Goal: Transaction & Acquisition: Download file/media

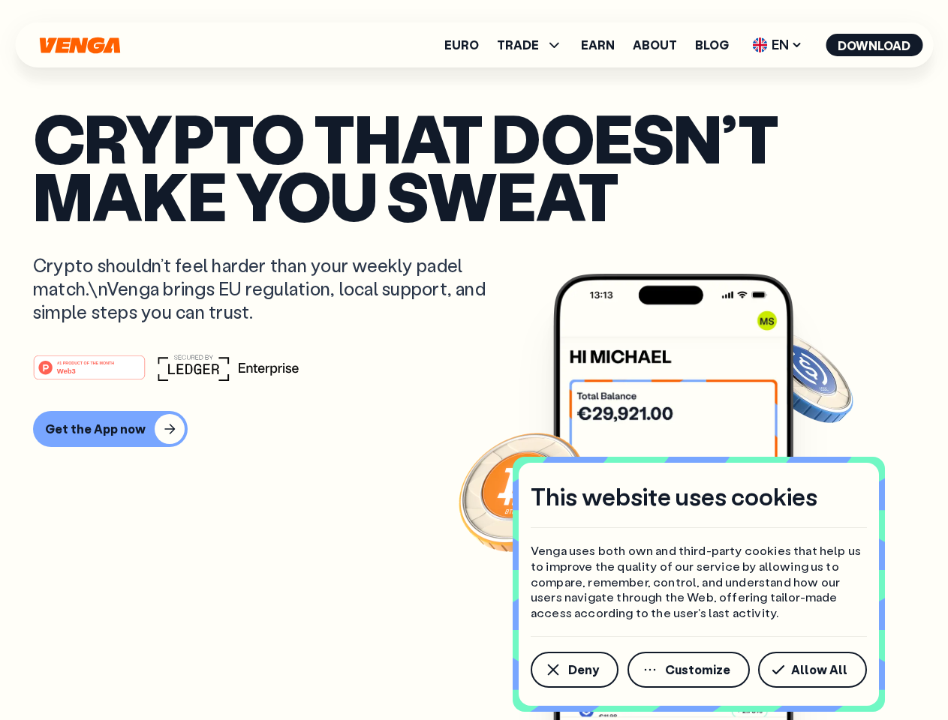
click at [474, 360] on div "#1 PRODUCT OF THE MONTH Web3" at bounding box center [474, 367] width 882 height 27
click at [573, 670] on span "Deny" at bounding box center [583, 670] width 31 height 12
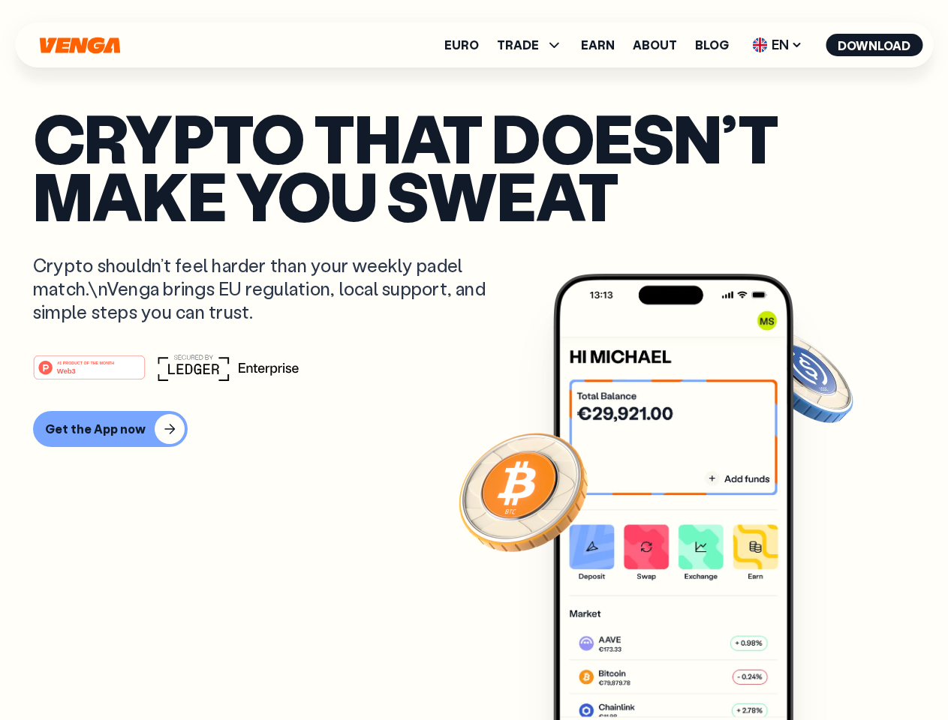
click at [690, 670] on img at bounding box center [673, 525] width 240 height 503
click at [815, 670] on article "Crypto that doesn’t make you sweat Crypto shouldn’t feel harder than your weekl…" at bounding box center [474, 390] width 882 height 563
click at [534, 45] on span "TRADE" at bounding box center [518, 45] width 42 height 12
click at [778, 45] on span "EN" at bounding box center [777, 45] width 61 height 24
click at [874, 45] on button "Download" at bounding box center [874, 45] width 97 height 23
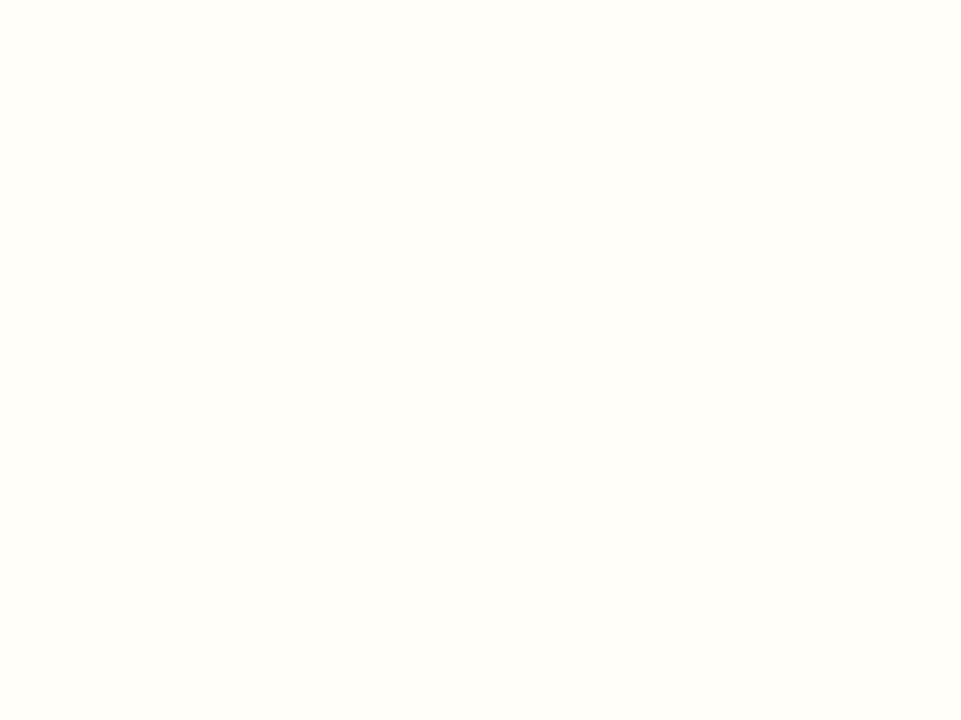
click at [474, 0] on html "This website uses cookies Venga uses both own and third-party cookies that help…" at bounding box center [480, 0] width 961 height 0
click at [108, 0] on html "This website uses cookies Venga uses both own and third-party cookies that help…" at bounding box center [480, 0] width 961 height 0
click at [92, 0] on html "This website uses cookies Venga uses both own and third-party cookies that help…" at bounding box center [480, 0] width 961 height 0
